Goal: Information Seeking & Learning: Learn about a topic

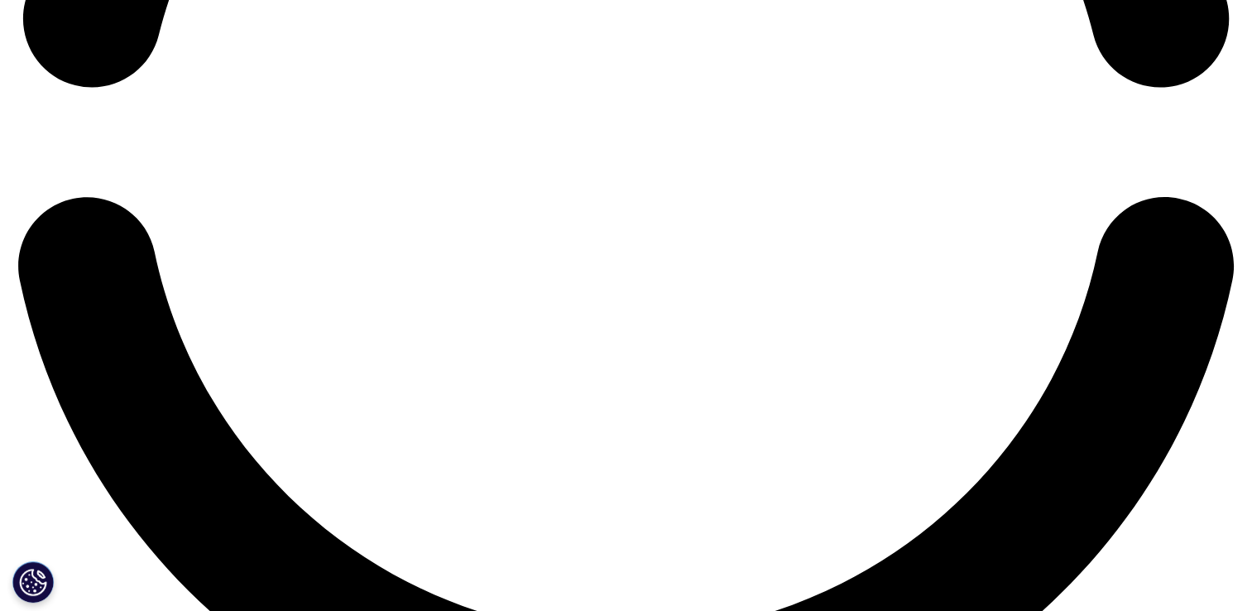
scroll to position [2980, 0]
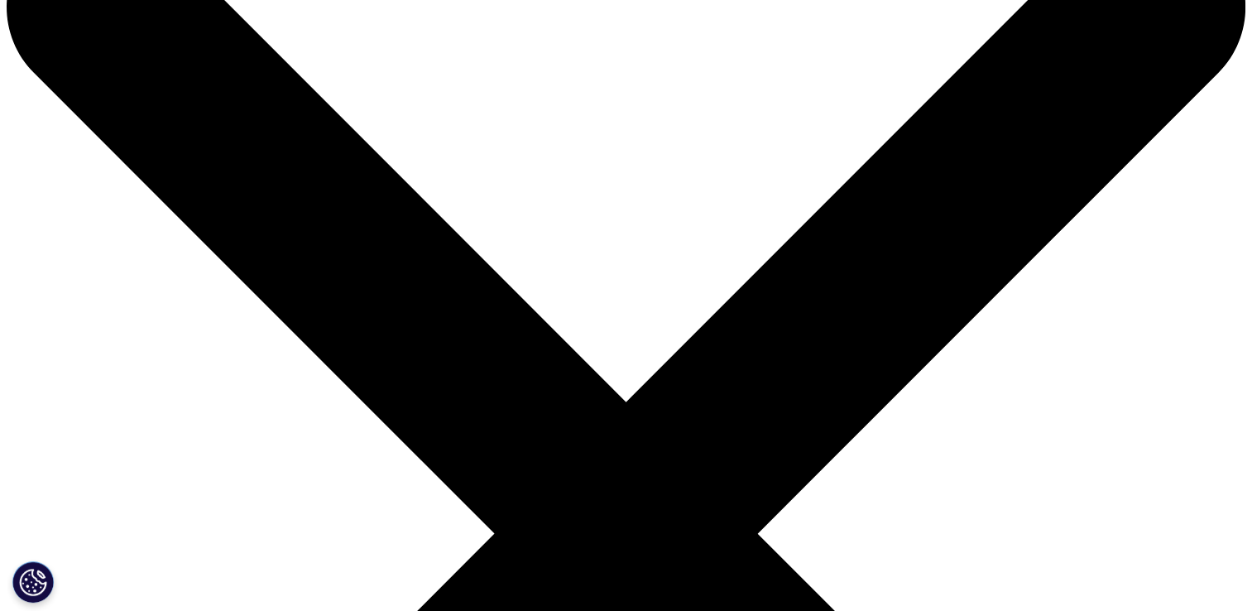
scroll to position [0, 0]
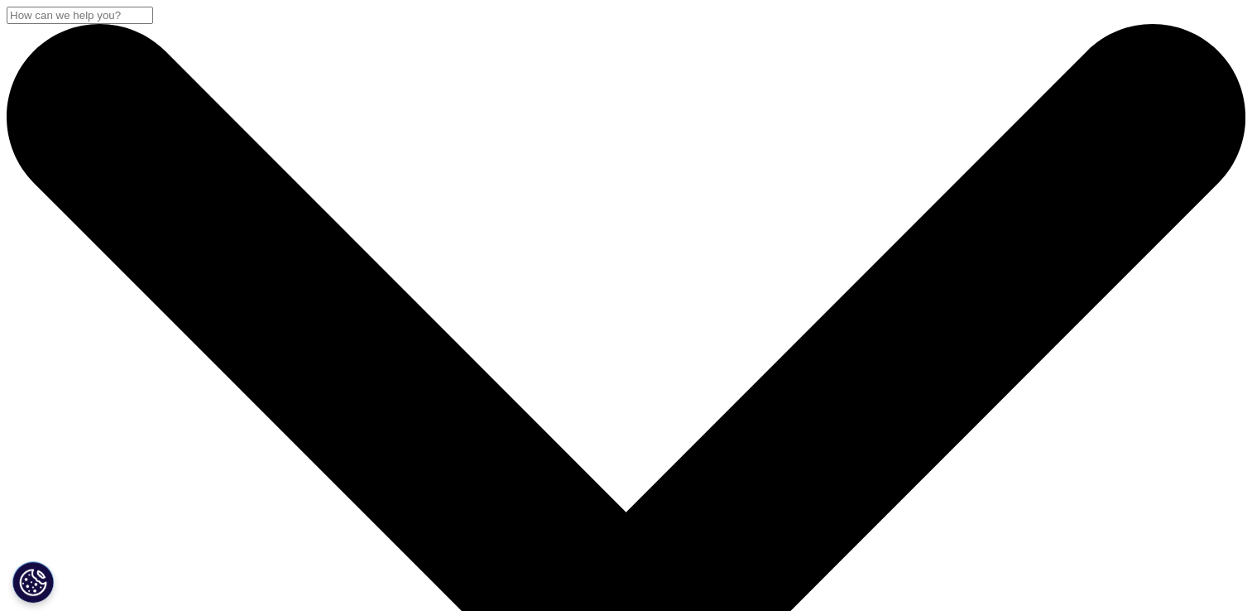
click at [153, 24] on input "Search" at bounding box center [80, 15] width 147 height 17
paste input "Financial Institution Consulting (FIC)"
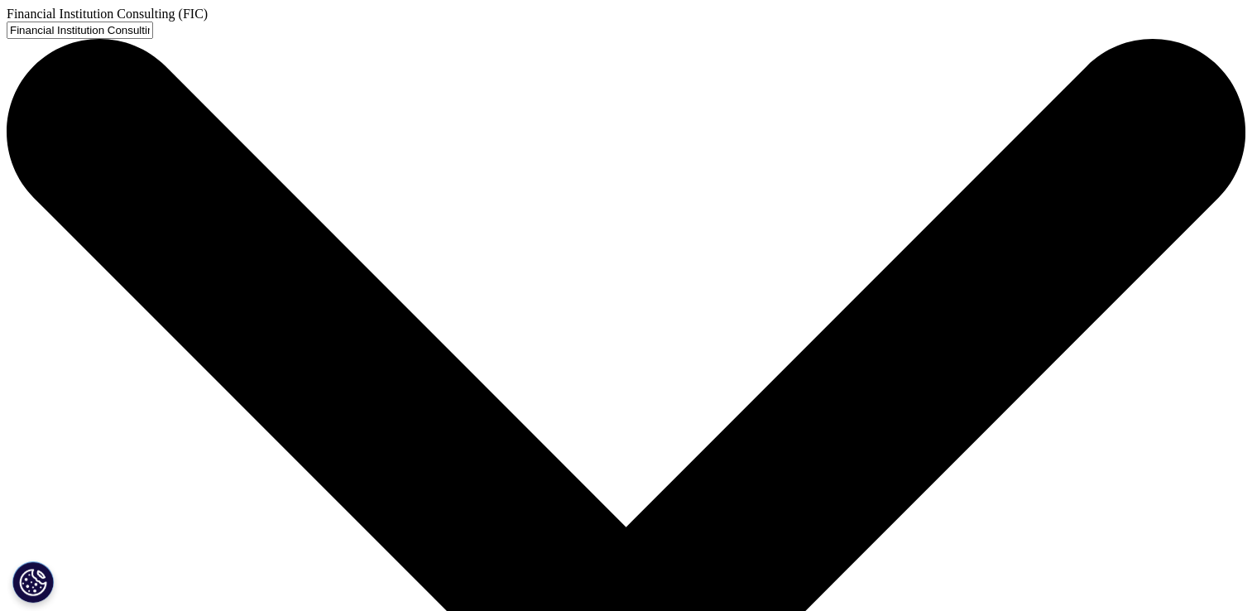
type input "Financial Institution Consulting (FIC)"
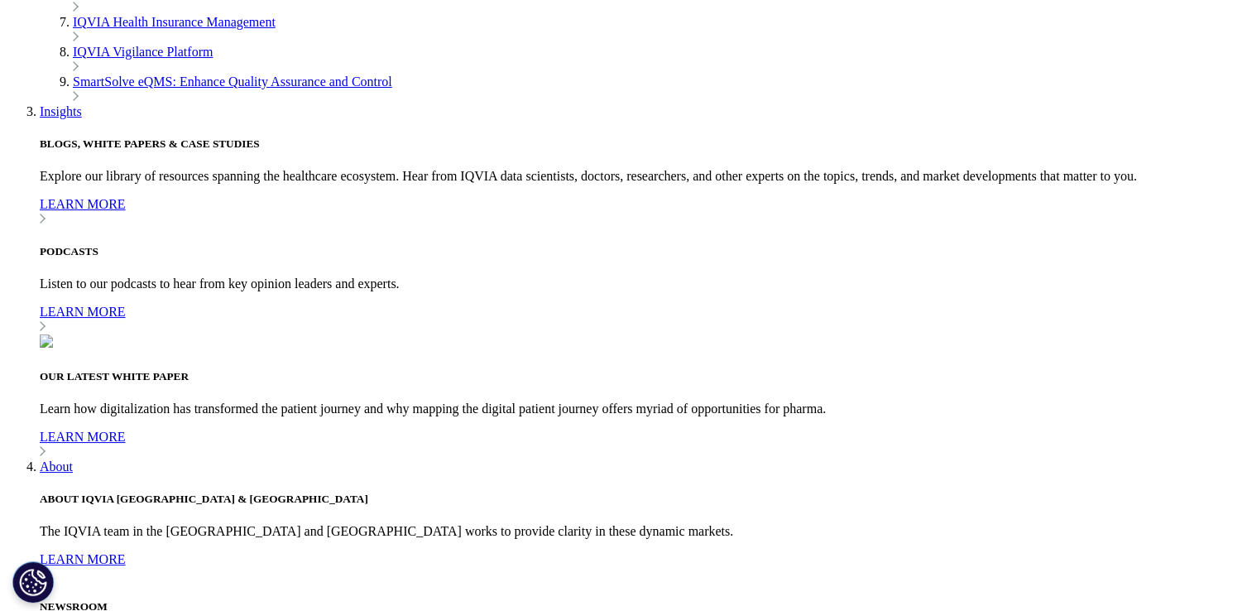
scroll to position [949, 0]
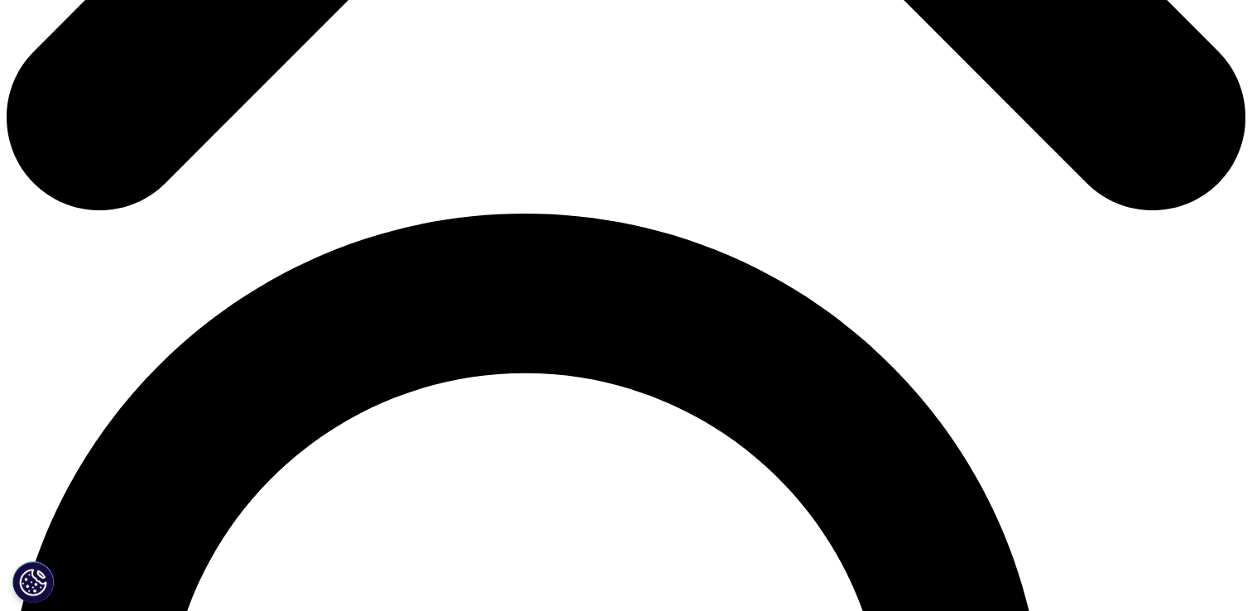
scroll to position [1076, 0]
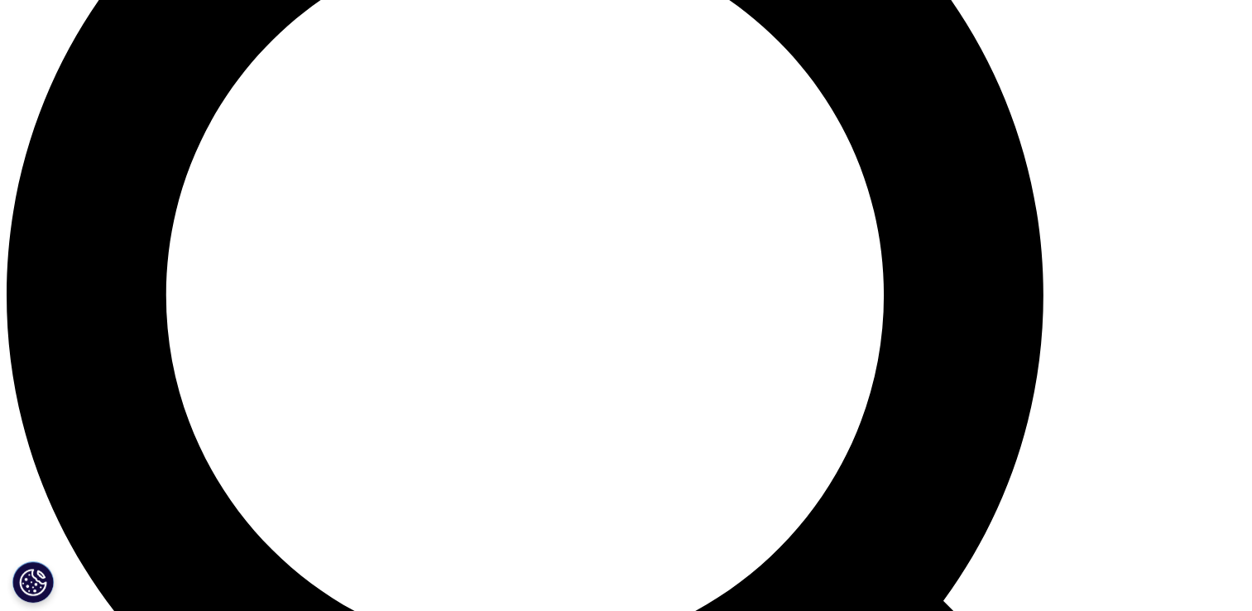
scroll to position [1597, 0]
